Goal: Complete application form

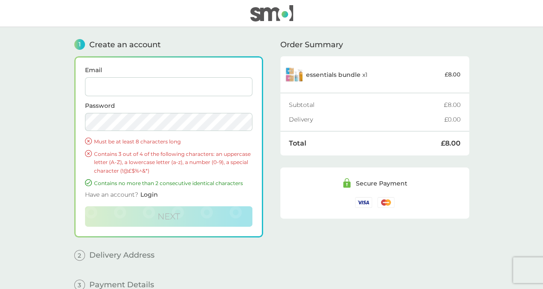
click at [100, 85] on input "Email" at bounding box center [168, 86] width 167 height 19
type input "[PERSON_NAME][EMAIL_ADDRESS][DOMAIN_NAME]"
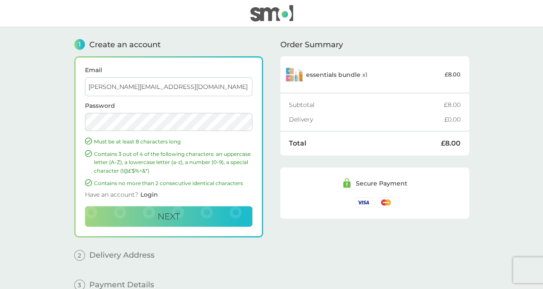
scroll to position [45, 0]
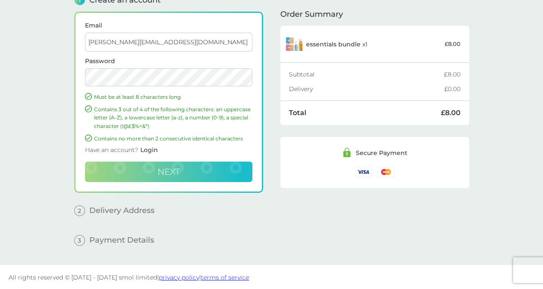
click at [158, 170] on span "Next" at bounding box center [169, 172] width 22 height 10
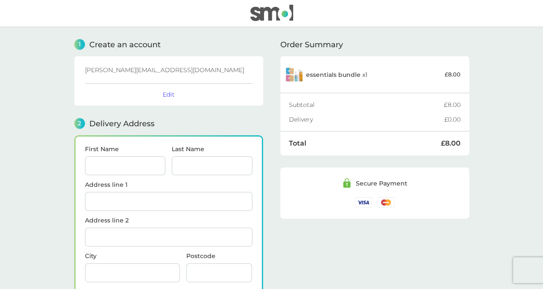
scroll to position [105, 0]
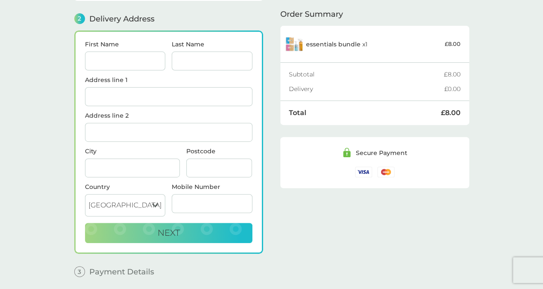
click at [111, 60] on input "First Name" at bounding box center [125, 61] width 81 height 19
type input "[PERSON_NAME]"
type input "Holder"
type input "19 Winterbourne Mews"
type input "Lewes"
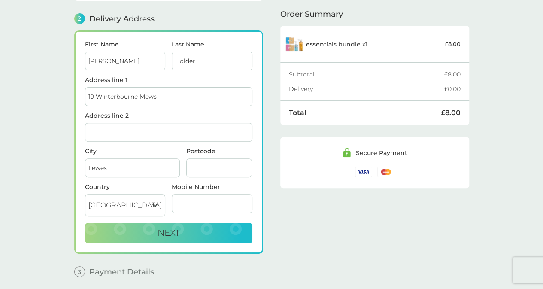
type input "BN7 1HG"
type input "01273479693"
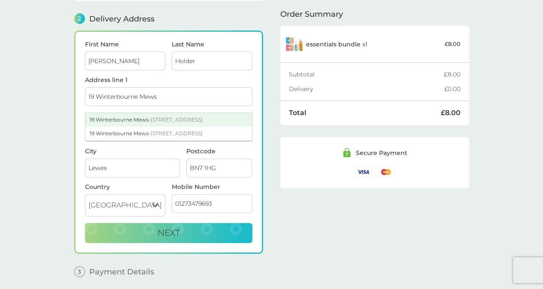
click at [143, 114] on div "[STREET_ADDRESS]" at bounding box center [168, 120] width 167 height 14
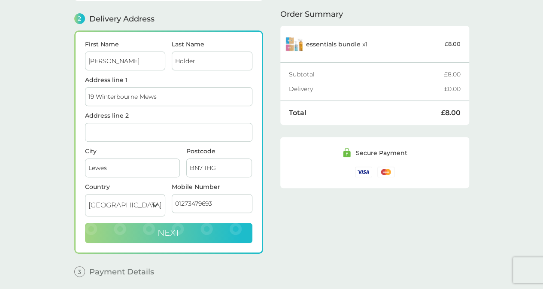
click at [161, 228] on span "Next" at bounding box center [169, 233] width 22 height 10
checkbox input "true"
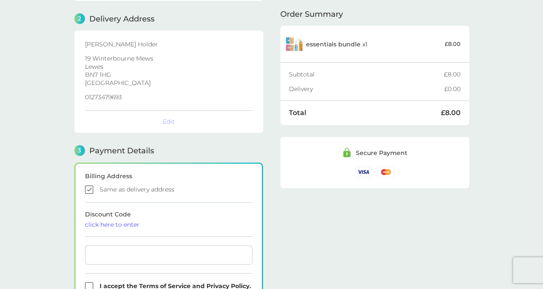
scroll to position [236, 0]
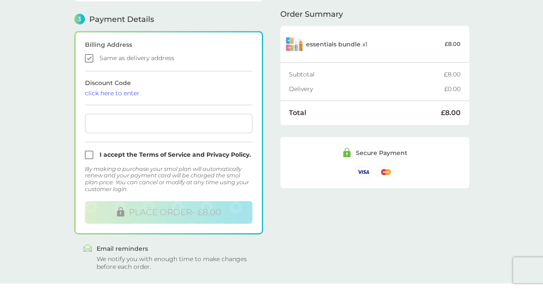
click at [127, 91] on div "click here to enter" at bounding box center [168, 93] width 167 height 6
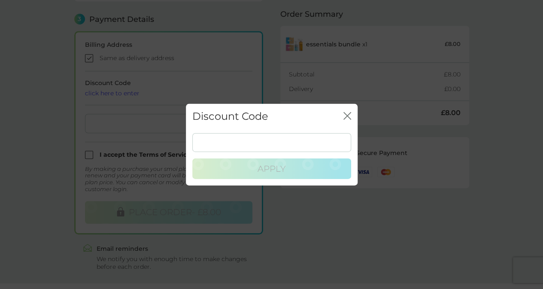
click at [350, 114] on icon "close" at bounding box center [348, 116] width 8 height 8
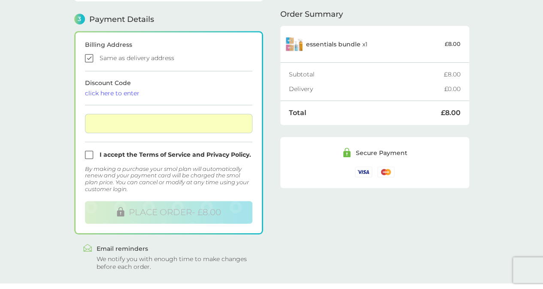
click at [88, 151] on input "checkbox" at bounding box center [168, 155] width 167 height 8
checkbox input "true"
click at [126, 92] on div "click here to enter" at bounding box center [168, 93] width 167 height 6
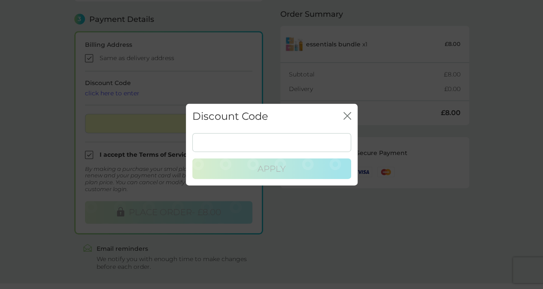
click at [348, 119] on icon "close" at bounding box center [348, 116] width 8 height 8
